Goal: Task Accomplishment & Management: Manage account settings

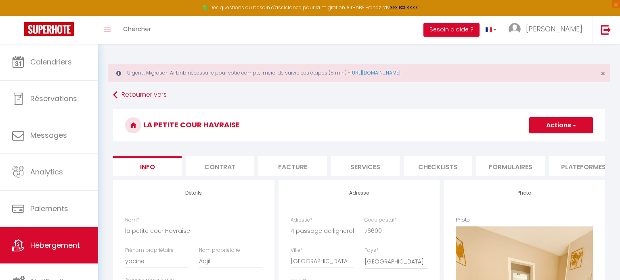
select select "4"
select select "2"
select select "1"
select select "14:00"
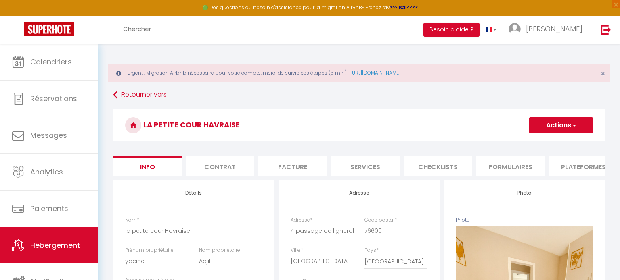
select select
select select "11:00"
select select "30"
select select "120"
select select "15622"
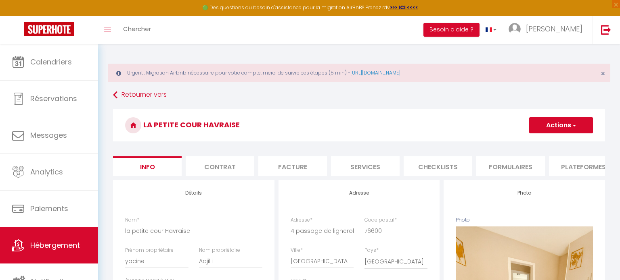
select select "28"
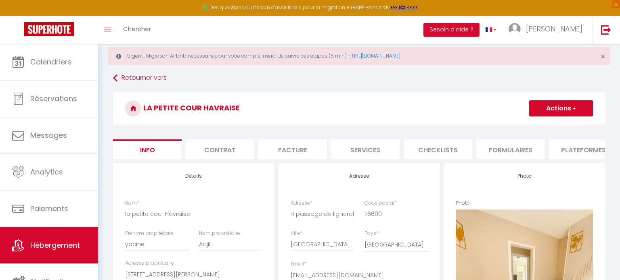
scroll to position [15, 0]
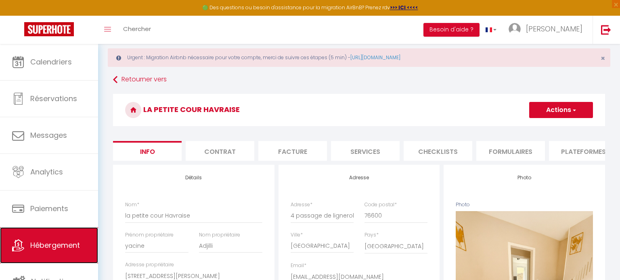
click at [43, 251] on link "Hébergement" at bounding box center [49, 246] width 98 height 36
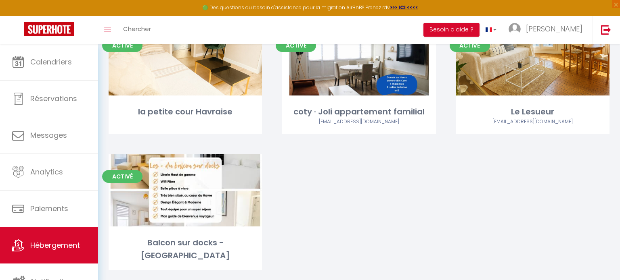
scroll to position [121, 0]
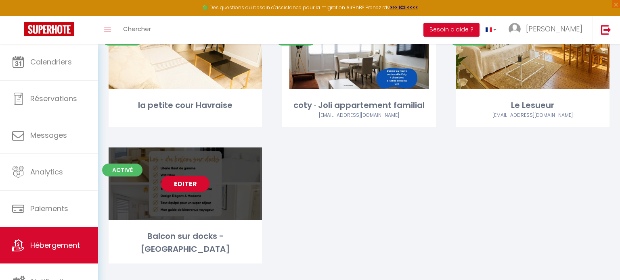
click at [184, 188] on link "Editer" at bounding box center [185, 184] width 48 height 16
click at [190, 186] on link "Editer" at bounding box center [185, 184] width 48 height 16
select select "3"
select select "2"
select select "1"
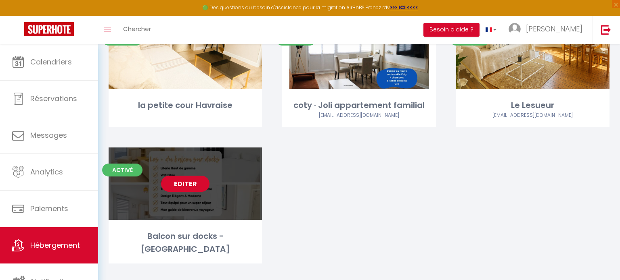
select select "1"
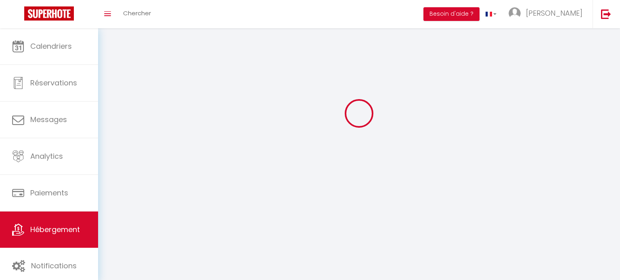
select select
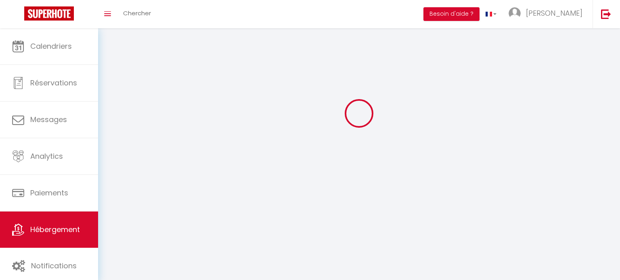
select select
checkbox input "false"
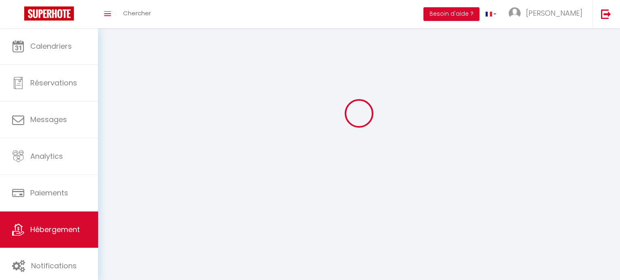
select select "28"
select select
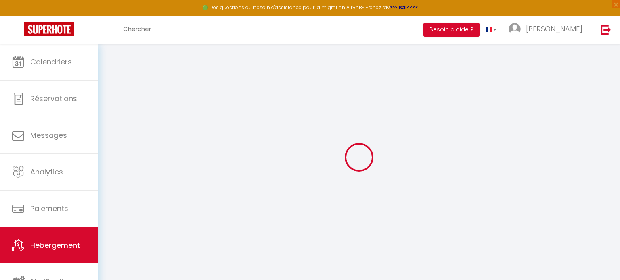
select select
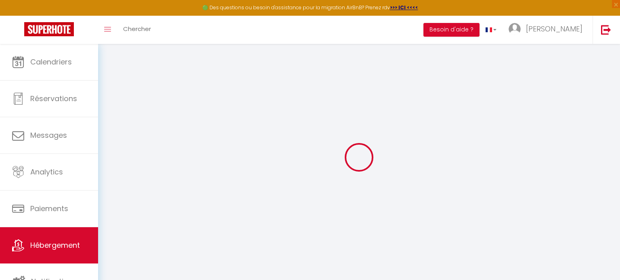
select select
checkbox input "false"
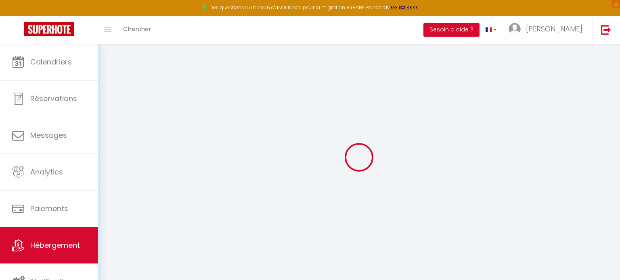
select select
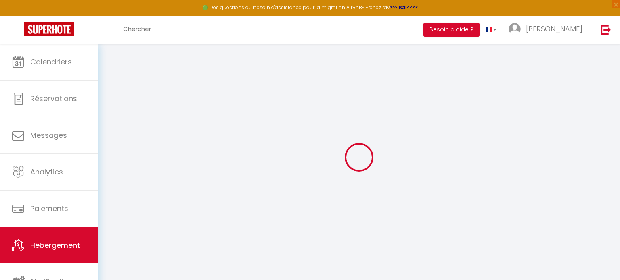
select select
checkbox input "false"
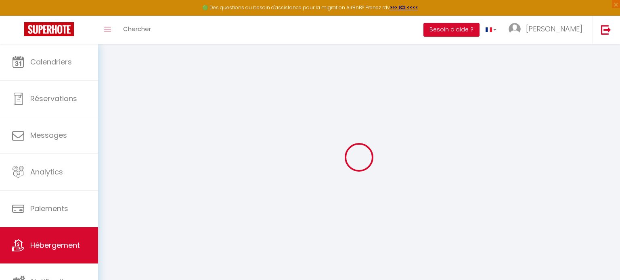
checkbox input "false"
select select
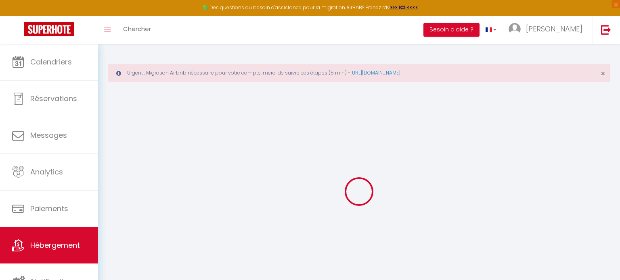
select select
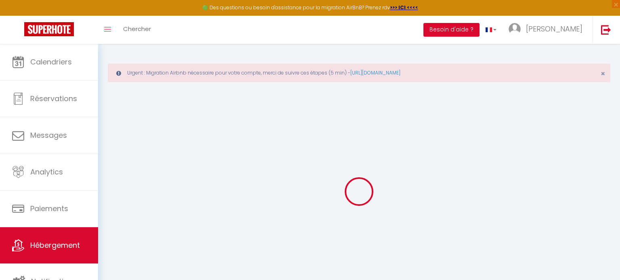
select select
checkbox input "false"
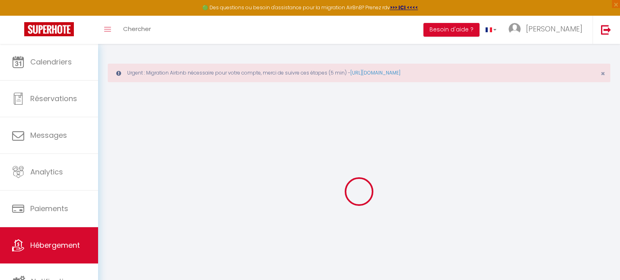
select select
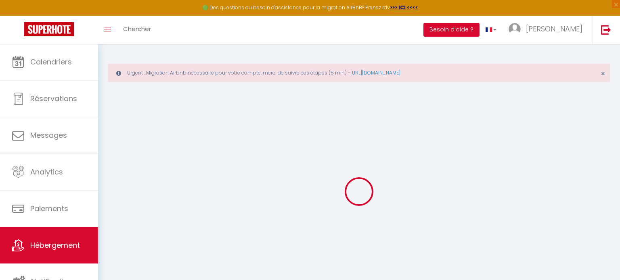
select select
checkbox input "false"
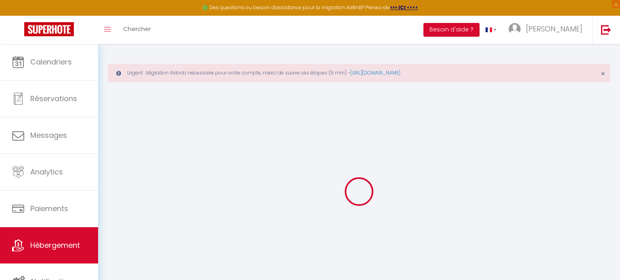
checkbox input "false"
select select
type input "Balcon sur docks - [GEOGRAPHIC_DATA]"
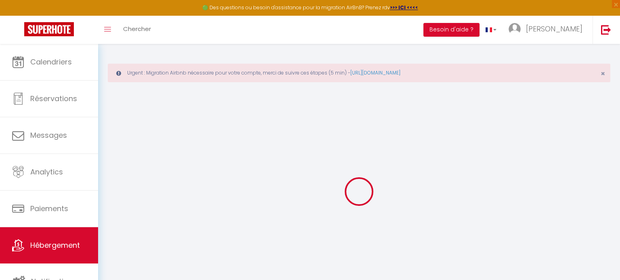
type input "[PERSON_NAME]"
type input "Charpentier"
select select "6"
select select "3"
select select "2"
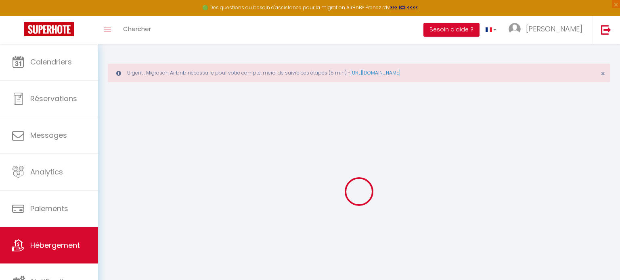
type input "120"
type input "75"
select select
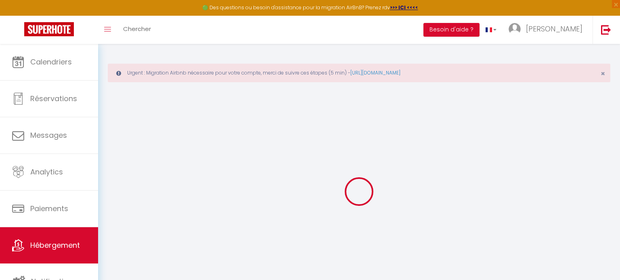
select select
type input "[STREET_ADDRESS]"
type input "76600"
type input "[GEOGRAPHIC_DATA]"
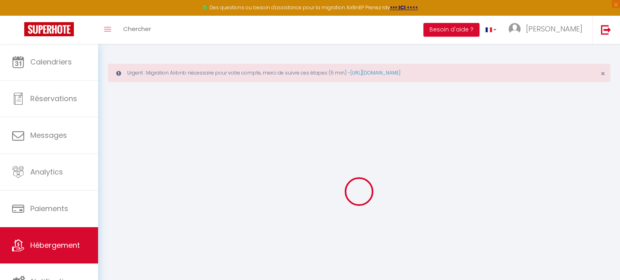
type input "[EMAIL_ADDRESS][DOMAIN_NAME]"
select select
checkbox input "false"
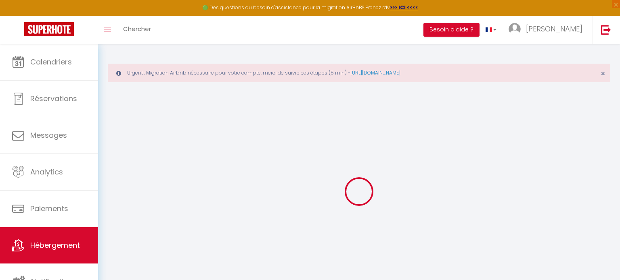
checkbox input "false"
type input "22"
type input "75"
type input "0"
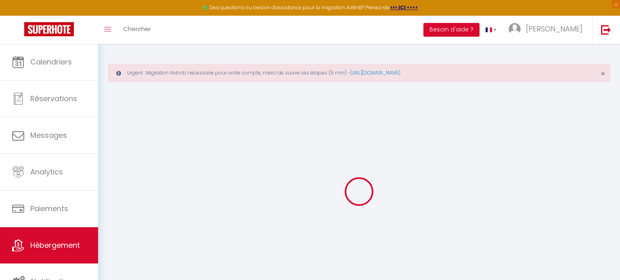
type input "0"
select select
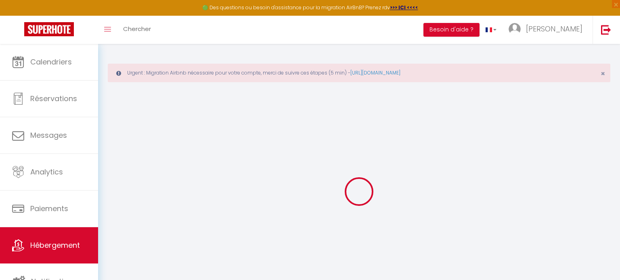
select select
checkbox input "false"
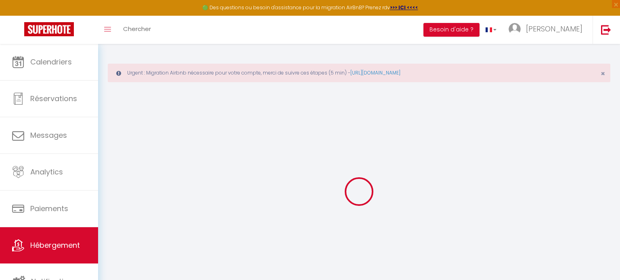
checkbox input "false"
select select
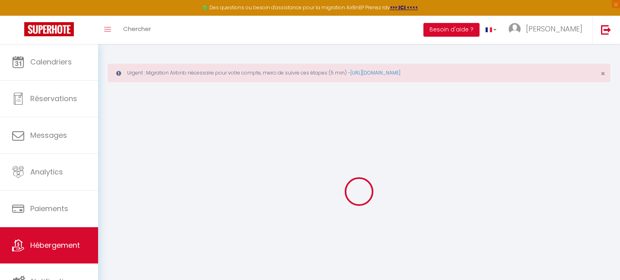
select select
checkbox input "false"
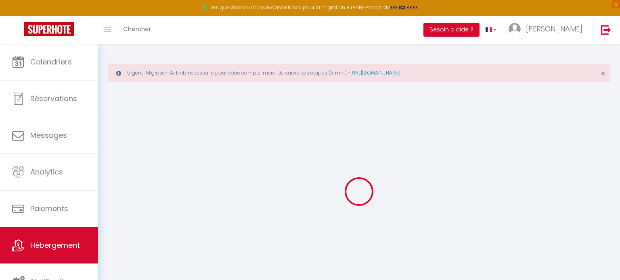
checkbox input "false"
select select
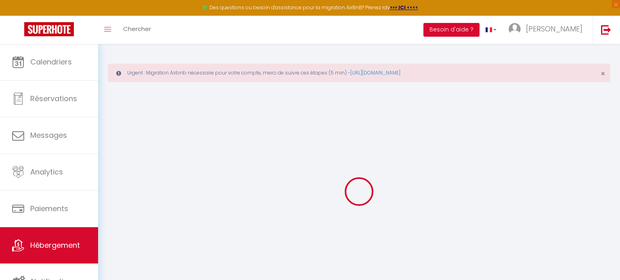
select select
checkbox input "false"
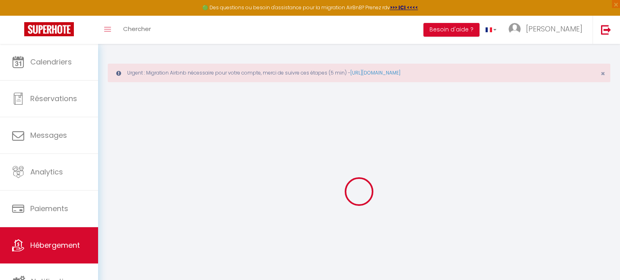
checkbox input "false"
select select
checkbox input "false"
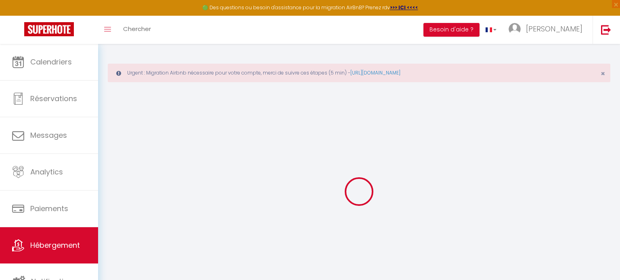
checkbox input "false"
select select "16:00"
select select "23:45"
select select "11:00"
select select "30"
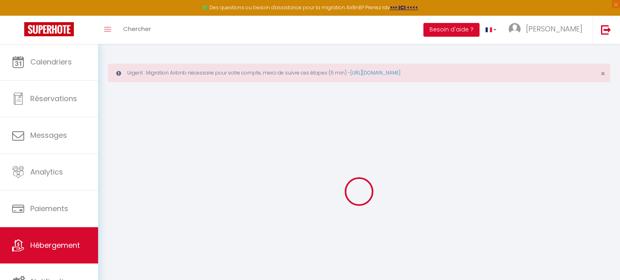
select select "120"
select select
checkbox input "false"
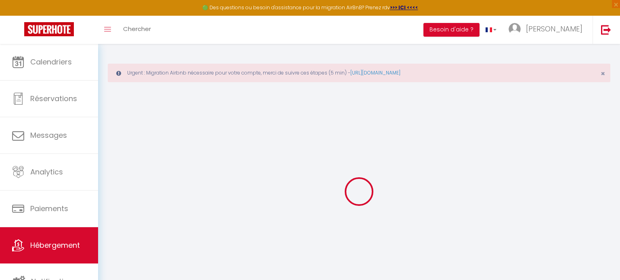
checkbox input "false"
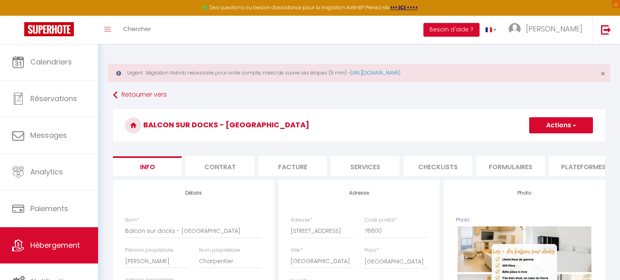
select select
checkbox input "false"
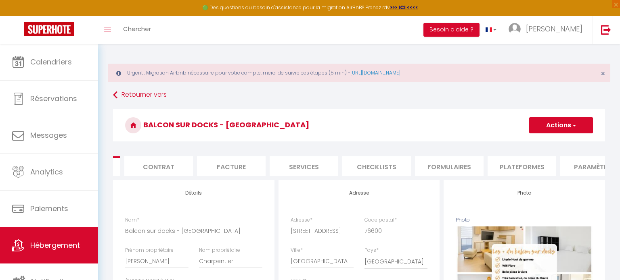
click at [516, 165] on li "Plateformes" at bounding box center [522, 167] width 69 height 20
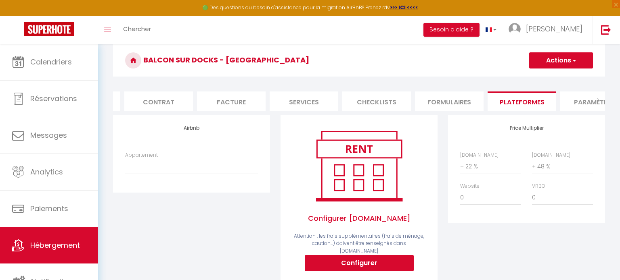
scroll to position [54, 0]
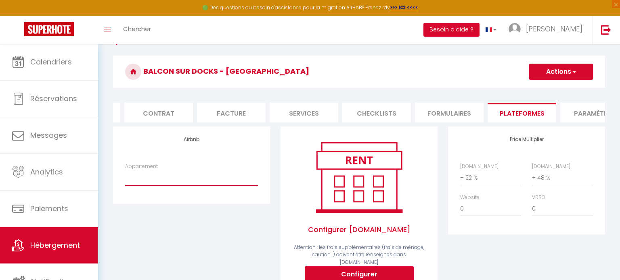
click at [175, 180] on select "Maisonette face à [PERSON_NAME] en pleine verdure! - [EMAIL_ADDRESS][DOMAIN_NAM…" at bounding box center [191, 177] width 133 height 15
select select "8327-1474246663556454567"
click at [125, 170] on select "Maisonette face à [PERSON_NAME] en pleine verdure! - [EMAIL_ADDRESS][DOMAIN_NAM…" at bounding box center [191, 177] width 133 height 15
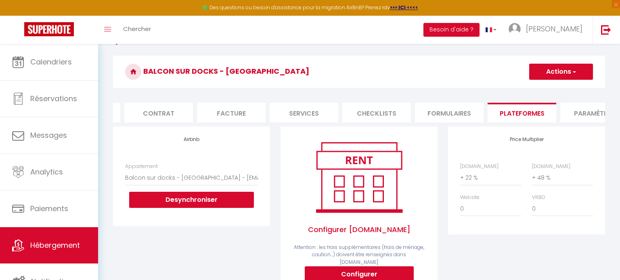
click at [567, 75] on button "Actions" at bounding box center [561, 72] width 64 height 16
click at [559, 90] on link "Enregistrer" at bounding box center [561, 89] width 64 height 10
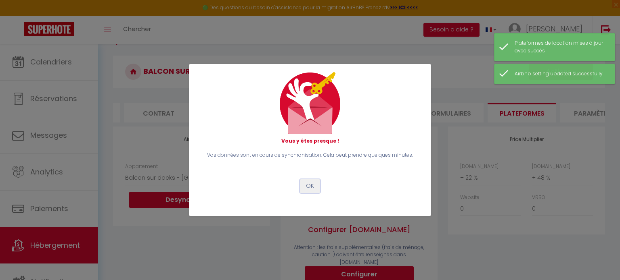
click at [311, 181] on button "OK" at bounding box center [310, 187] width 20 height 14
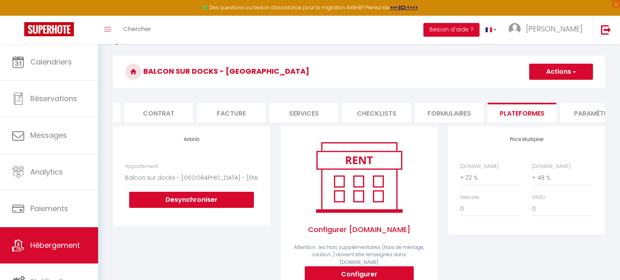
click at [567, 75] on button "Actions" at bounding box center [561, 72] width 64 height 16
click at [551, 89] on link "Enregistrer" at bounding box center [561, 89] width 64 height 10
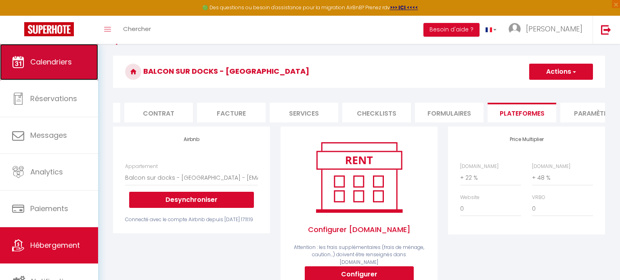
click at [47, 65] on span "Calendriers" at bounding box center [51, 62] width 42 height 10
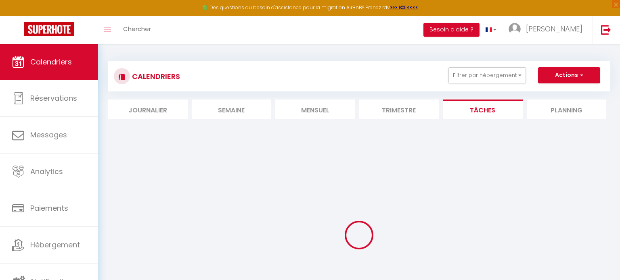
select select
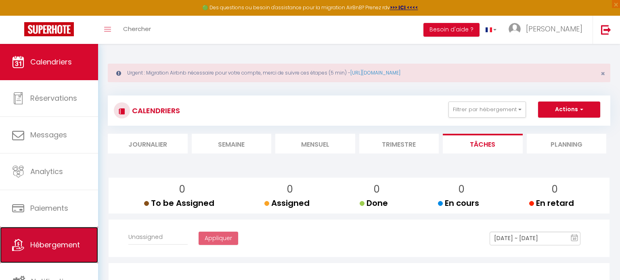
click at [32, 247] on span "Hébergement" at bounding box center [55, 245] width 50 height 10
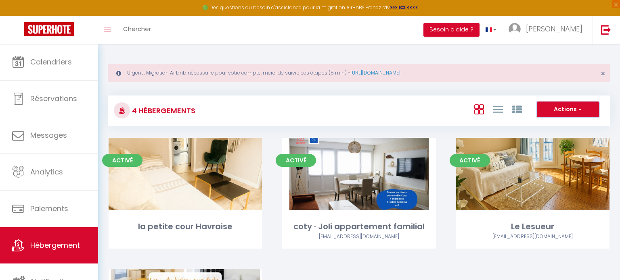
click at [568, 109] on button "Actions" at bounding box center [568, 110] width 62 height 16
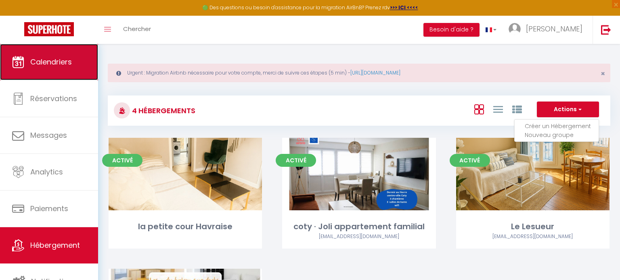
click at [51, 62] on span "Calendriers" at bounding box center [51, 62] width 42 height 10
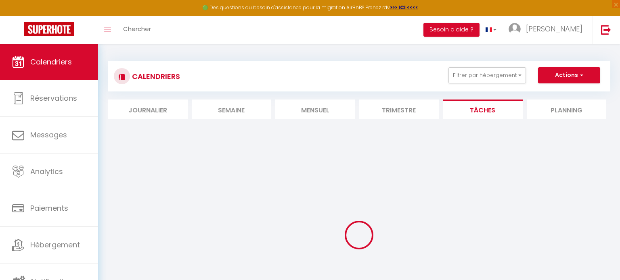
select select
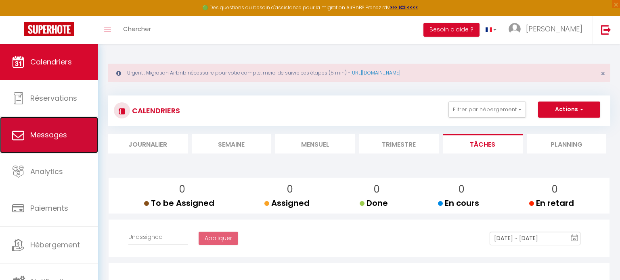
click at [42, 136] on span "Messages" at bounding box center [48, 135] width 37 height 10
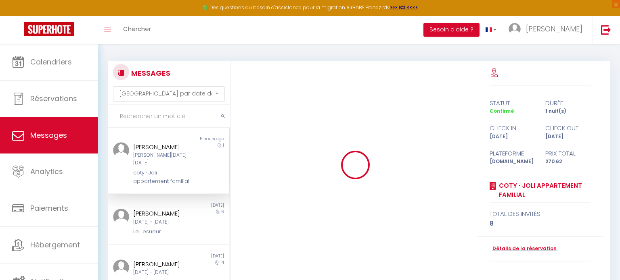
scroll to position [624, 0]
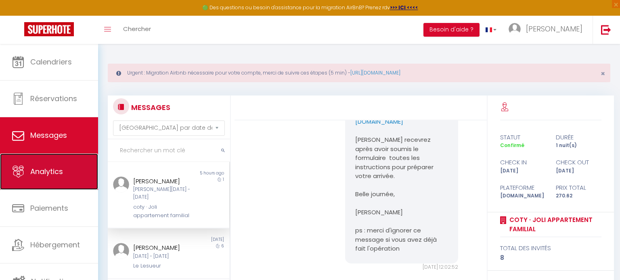
click at [40, 170] on span "Analytics" at bounding box center [46, 172] width 33 height 10
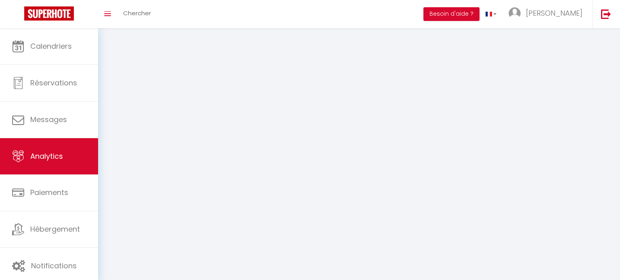
select select "2025"
select select "10"
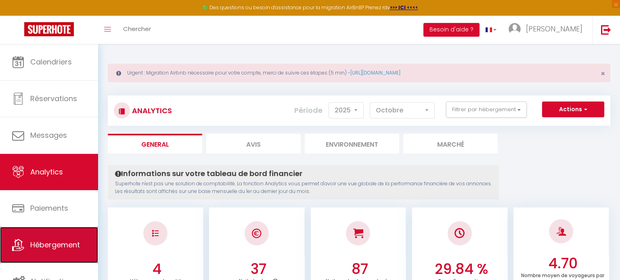
click at [44, 249] on span "Hébergement" at bounding box center [55, 245] width 50 height 10
